Goal: Transaction & Acquisition: Purchase product/service

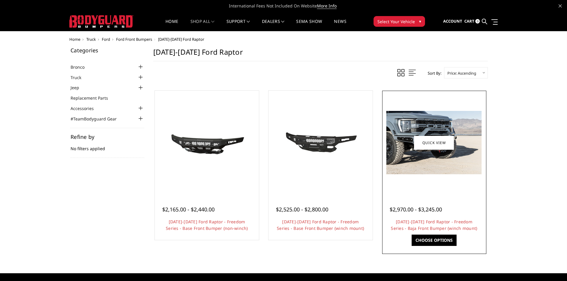
click at [431, 168] on img at bounding box center [433, 142] width 95 height 63
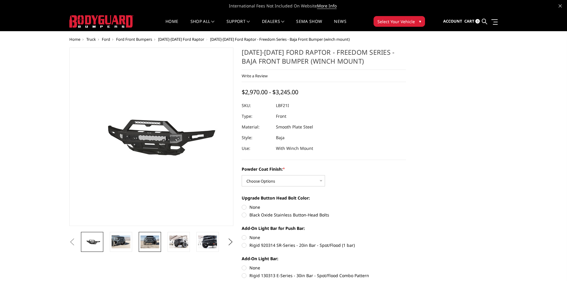
click at [154, 241] on img at bounding box center [149, 242] width 19 height 13
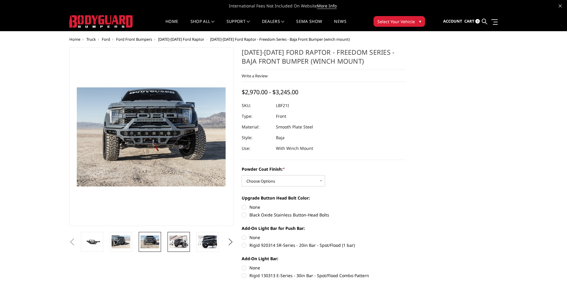
click at [176, 240] on img at bounding box center [178, 242] width 19 height 13
